Goal: Register for event/course

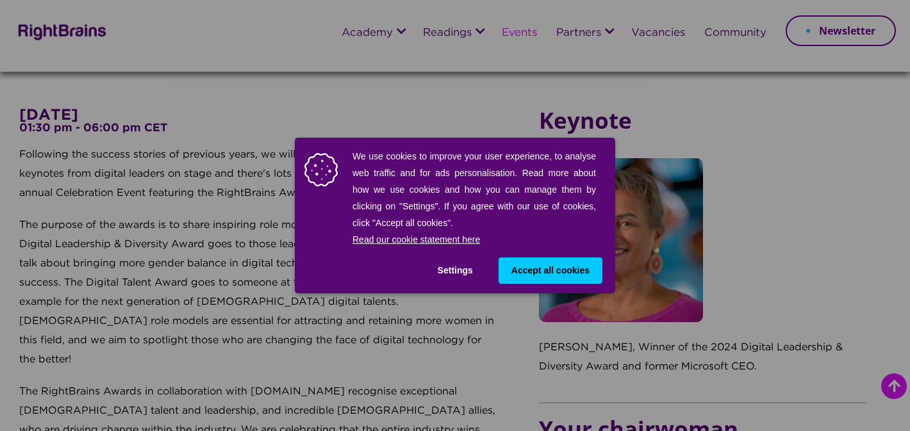
scroll to position [481, 0]
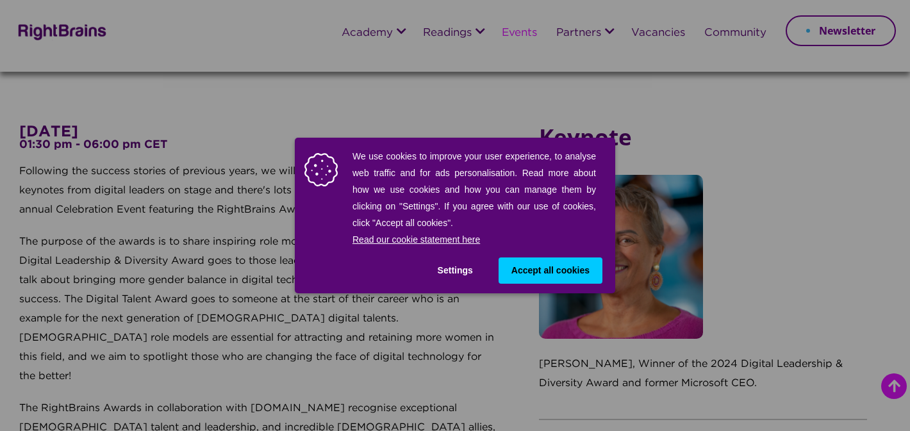
click at [575, 270] on span "Accept all cookies" at bounding box center [550, 270] width 78 height 13
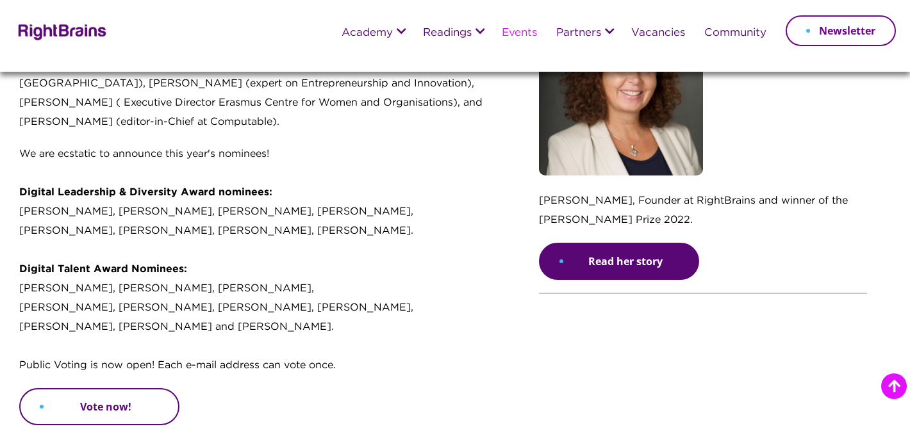
scroll to position [951, 0]
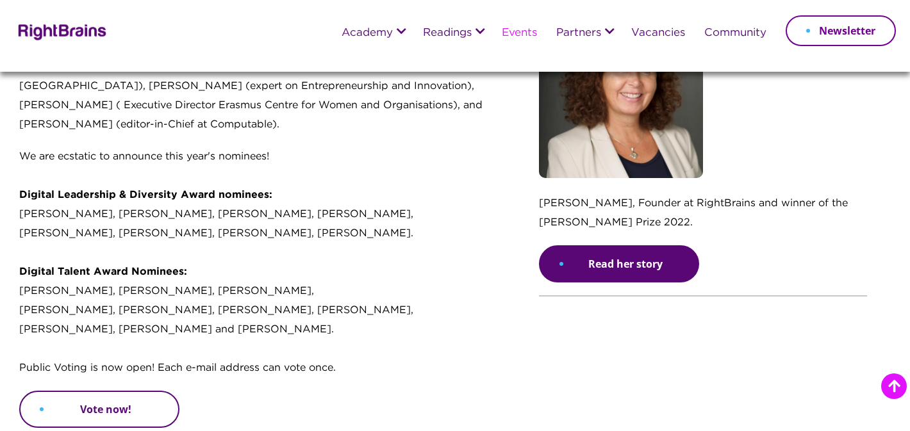
click at [100, 394] on link "Vote now!" at bounding box center [99, 409] width 160 height 37
click at [115, 391] on link "Vote now!" at bounding box center [99, 409] width 160 height 37
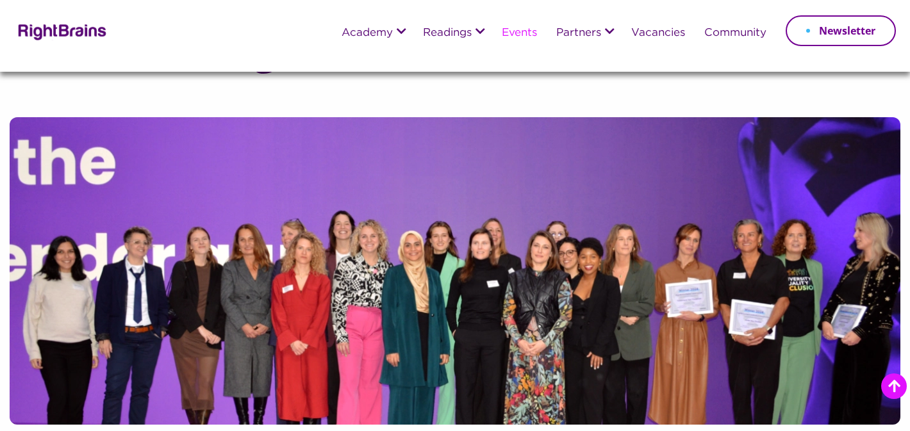
scroll to position [1035, 0]
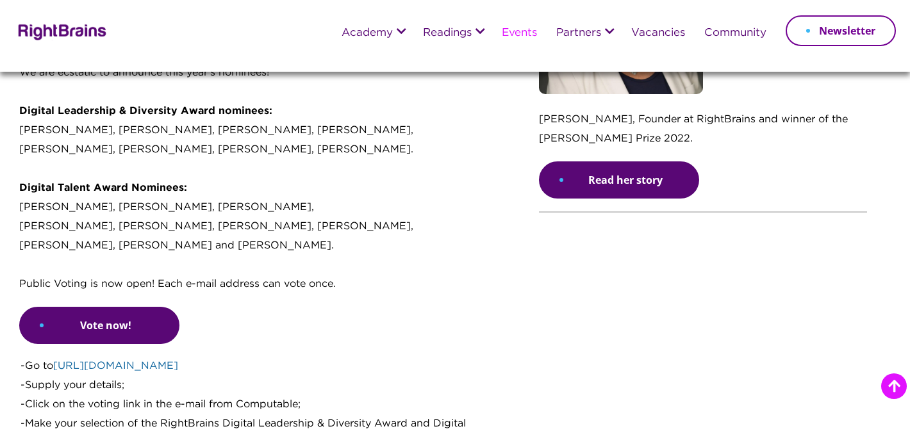
click at [108, 361] on link "[URL][DOMAIN_NAME]" at bounding box center [115, 366] width 125 height 10
